Goal: Navigation & Orientation: Go to known website

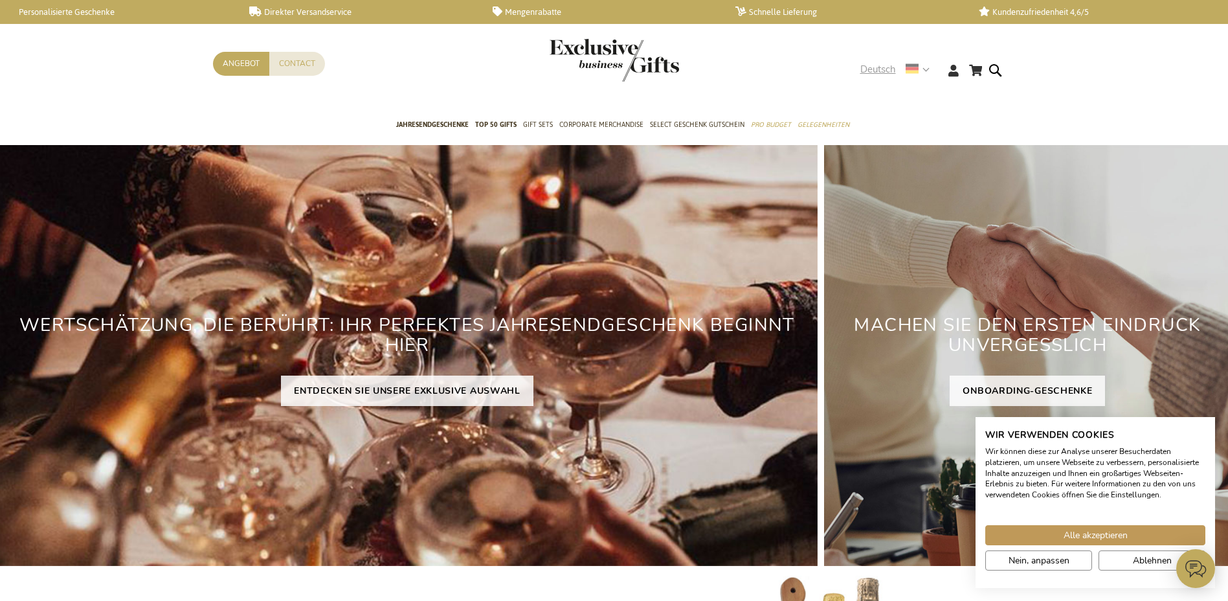
click at [923, 68] on strong "Deutsch" at bounding box center [894, 69] width 68 height 15
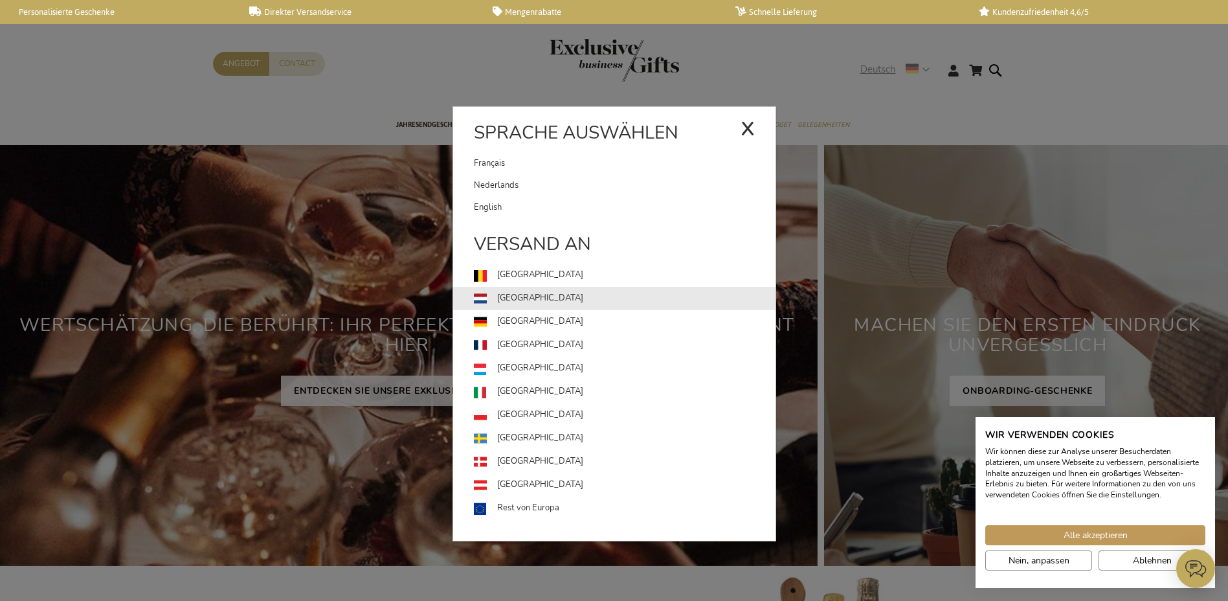
click at [515, 297] on link "[GEOGRAPHIC_DATA]" at bounding box center [625, 298] width 302 height 23
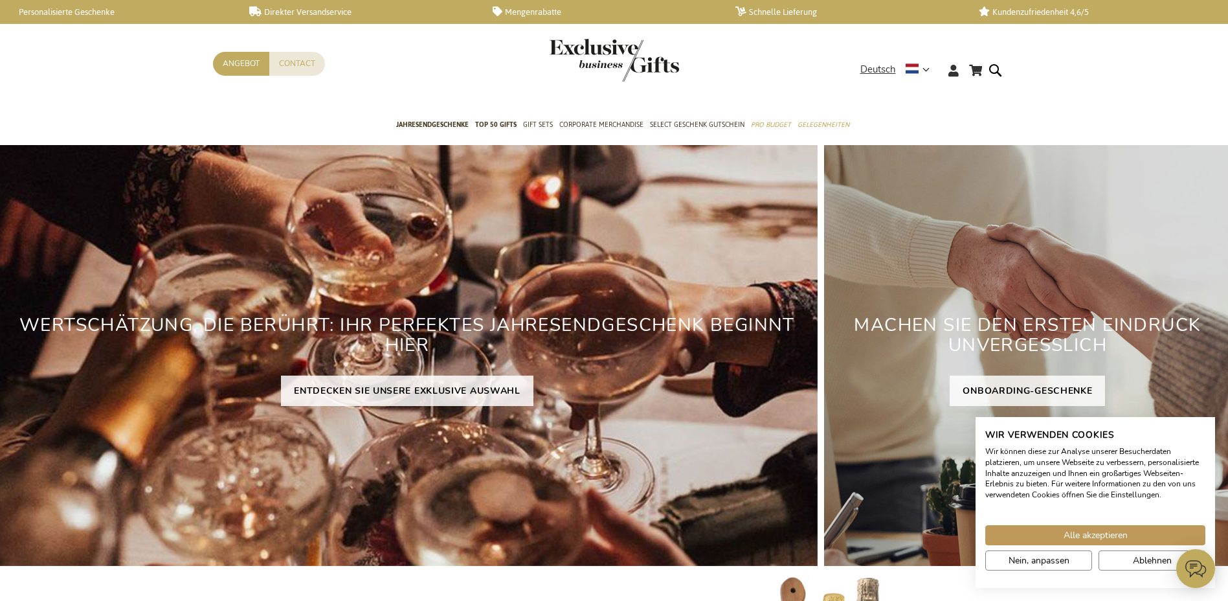
click at [1058, 304] on div "MACHEN SIE DEN ERSTEN EINDRUCK UNVERGESSLICH ONBOARDING-GESCHENKE" at bounding box center [1027, 355] width 407 height 421
click at [1093, 533] on span "Alle akzeptieren" at bounding box center [1096, 535] width 64 height 14
